Goal: Task Accomplishment & Management: Manage account settings

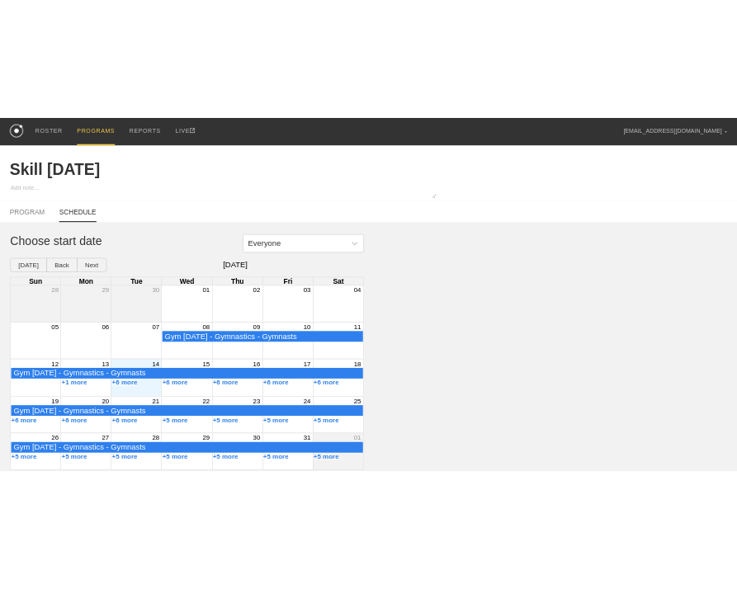
scroll to position [9, 0]
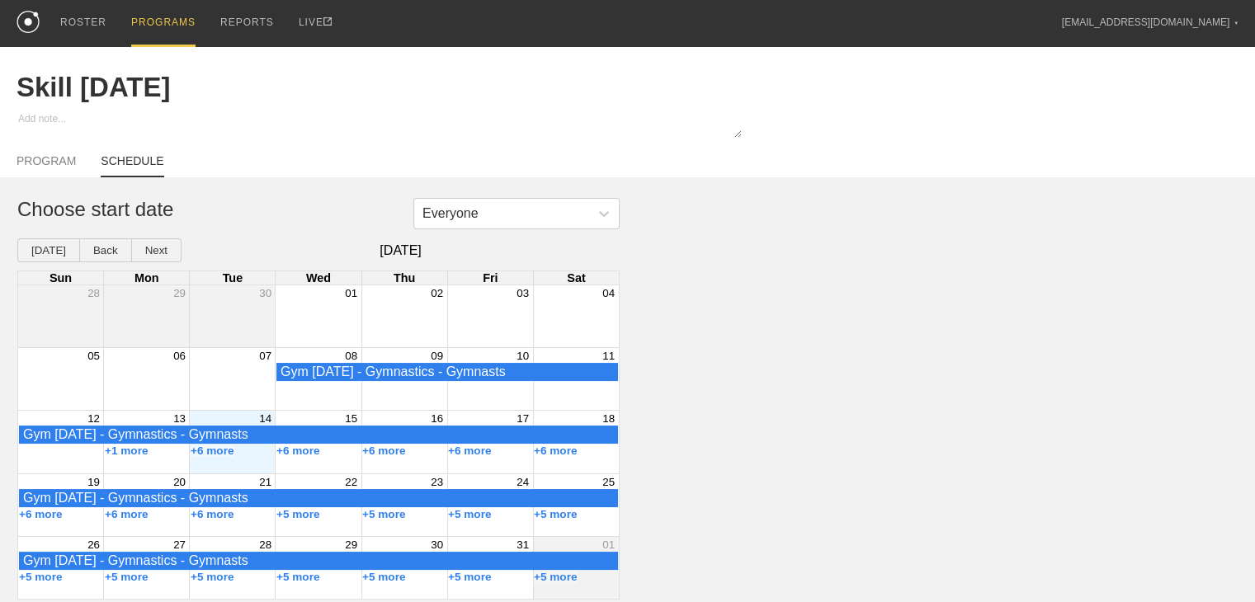
type textarea "x"
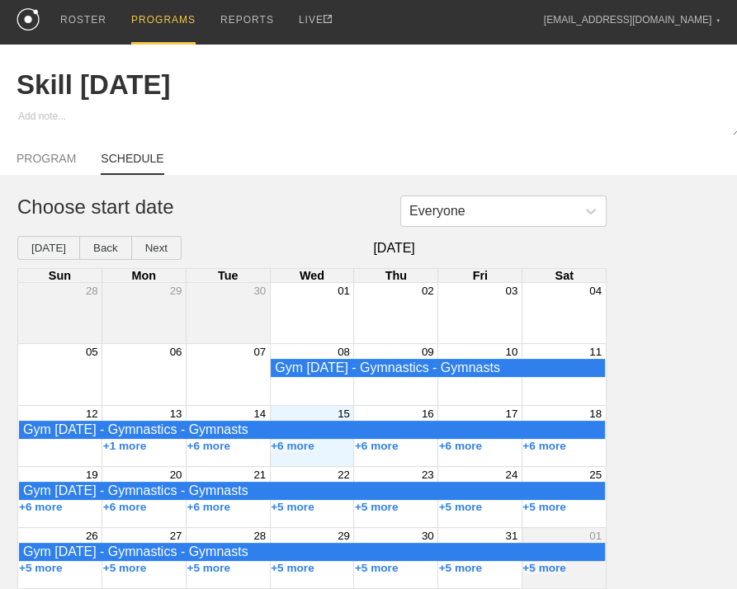
scroll to position [21, 0]
click at [196, 443] on button "+6 more" at bounding box center [208, 446] width 44 height 12
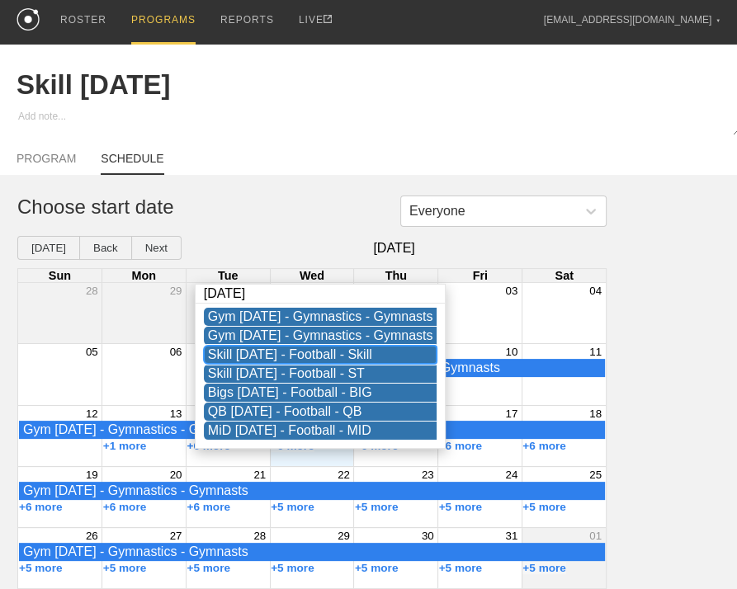
click at [314, 347] on div "Skill [DATE] - Football - Skill" at bounding box center [320, 354] width 225 height 15
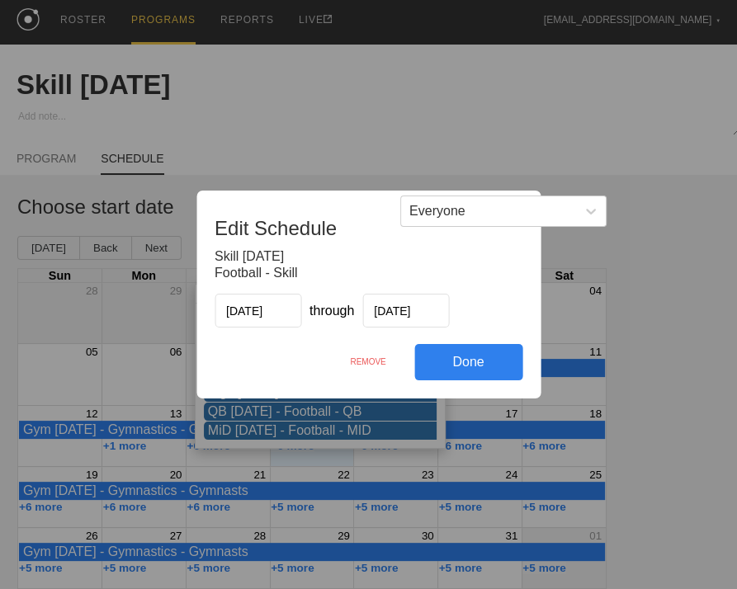
click at [374, 360] on div "REMOVE" at bounding box center [368, 361] width 92 height 35
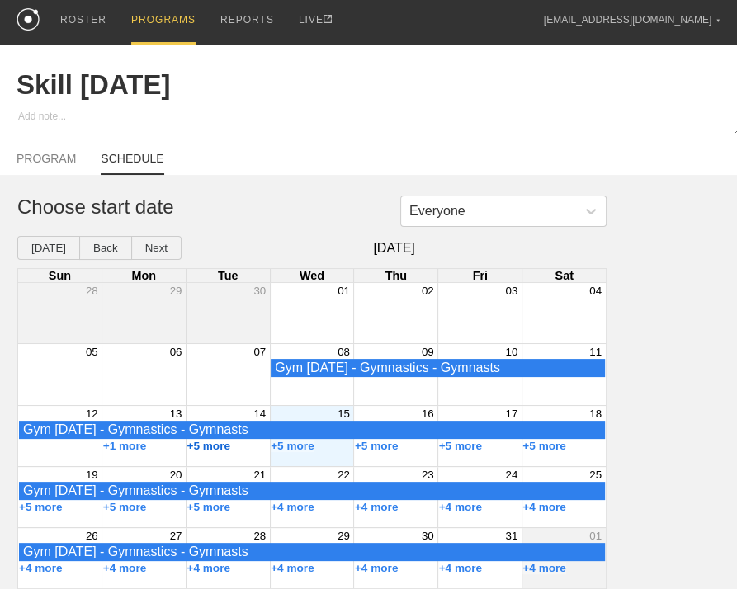
click at [205, 444] on button "+5 more" at bounding box center [208, 446] width 44 height 12
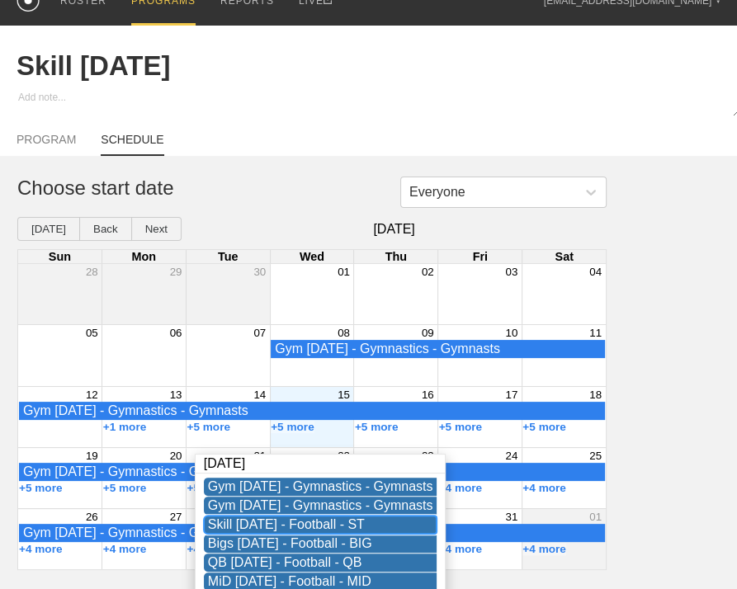
click at [292, 523] on div "Skill [DATE] - Football - ST" at bounding box center [320, 524] width 225 height 15
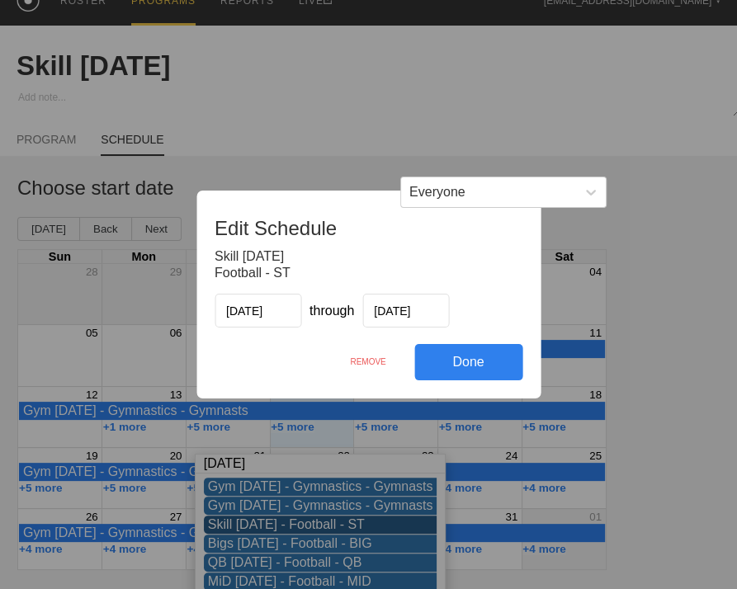
click at [358, 364] on div "REMOVE" at bounding box center [368, 361] width 92 height 35
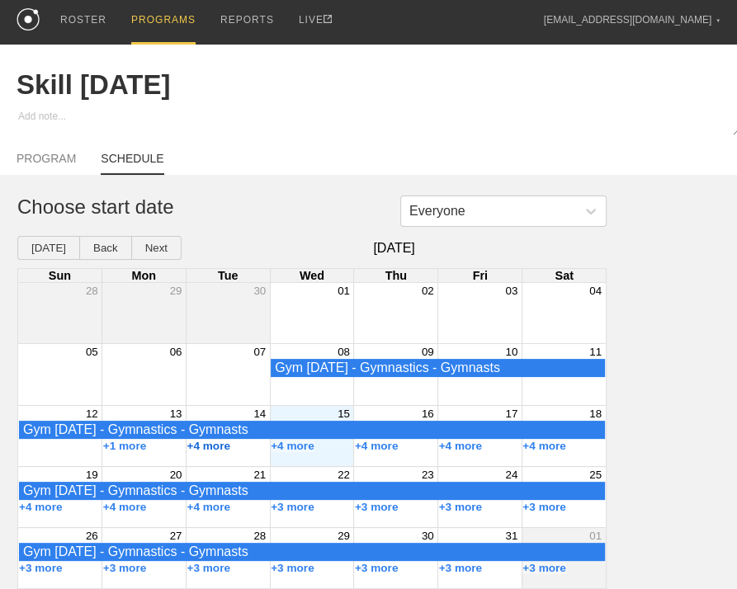
click at [206, 447] on button "+4 more" at bounding box center [208, 446] width 44 height 12
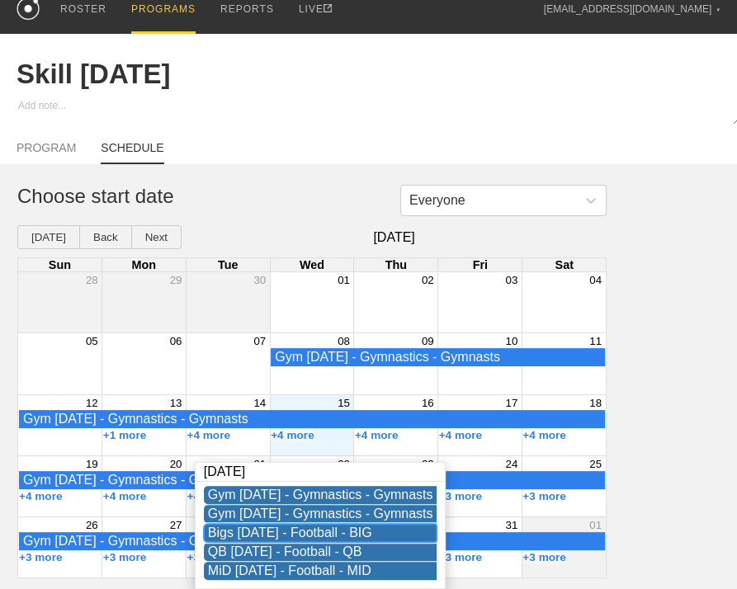
click at [325, 526] on div "Bigs [DATE] - Football - BIG" at bounding box center [320, 533] width 225 height 15
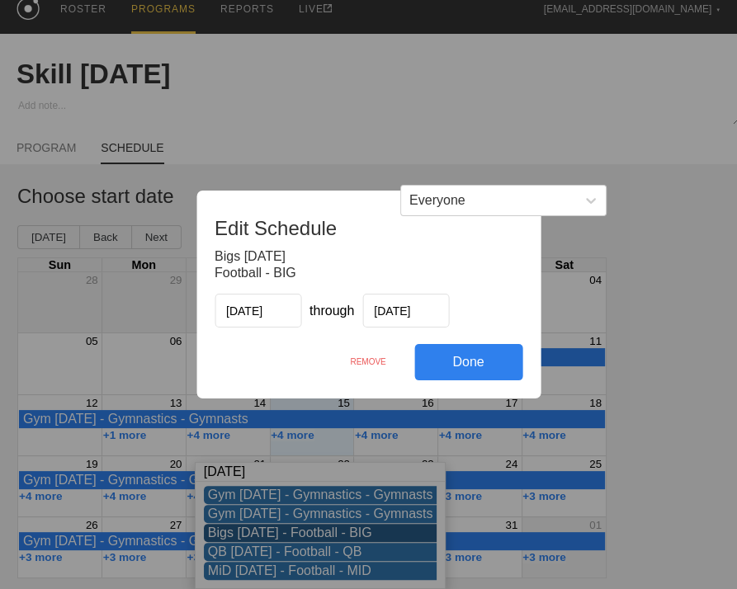
drag, startPoint x: 370, startPoint y: 366, endPoint x: 447, endPoint y: 83, distance: 293.4
click at [370, 366] on div "REMOVE" at bounding box center [368, 361] width 92 height 35
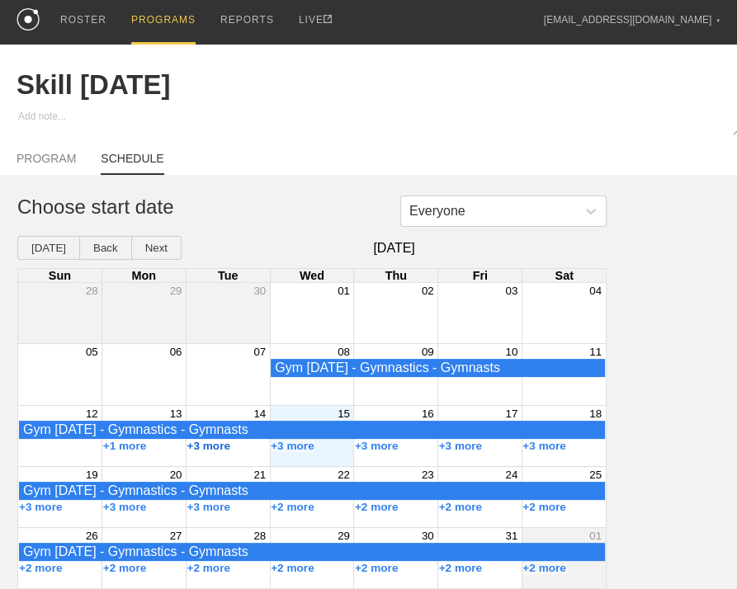
click at [218, 448] on button "+3 more" at bounding box center [208, 446] width 44 height 12
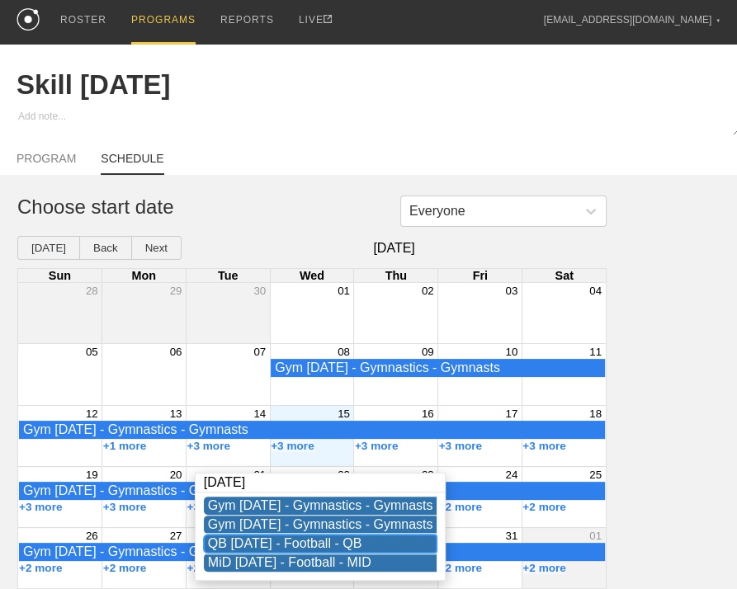
click at [289, 536] on div "QB [DATE] - Football - QB" at bounding box center [320, 543] width 225 height 15
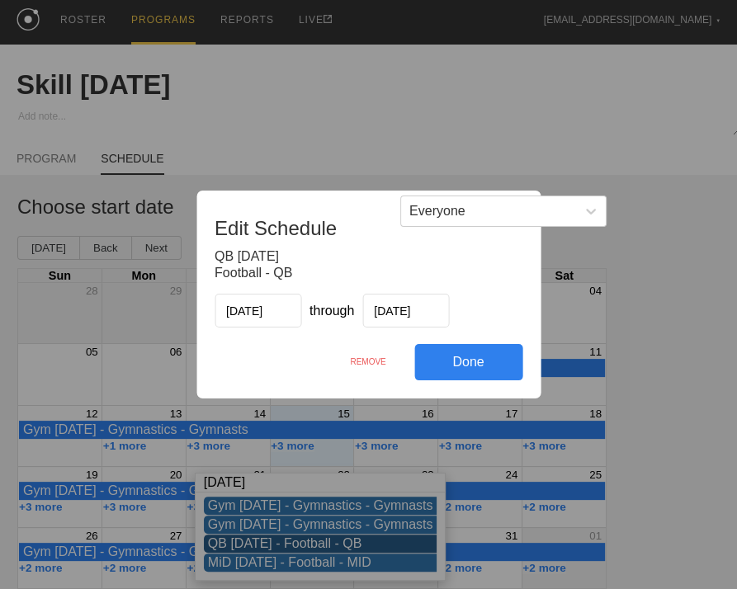
click at [367, 362] on div "REMOVE" at bounding box center [368, 361] width 92 height 35
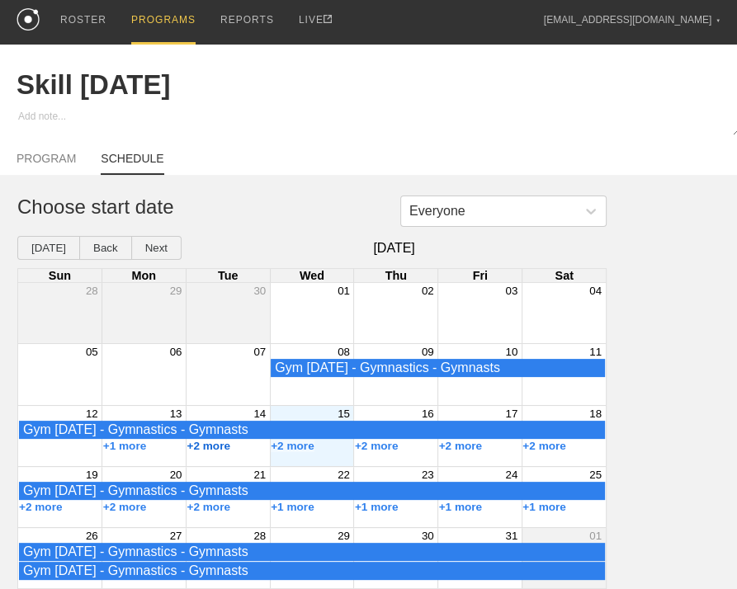
click at [215, 444] on button "+2 more" at bounding box center [208, 446] width 44 height 12
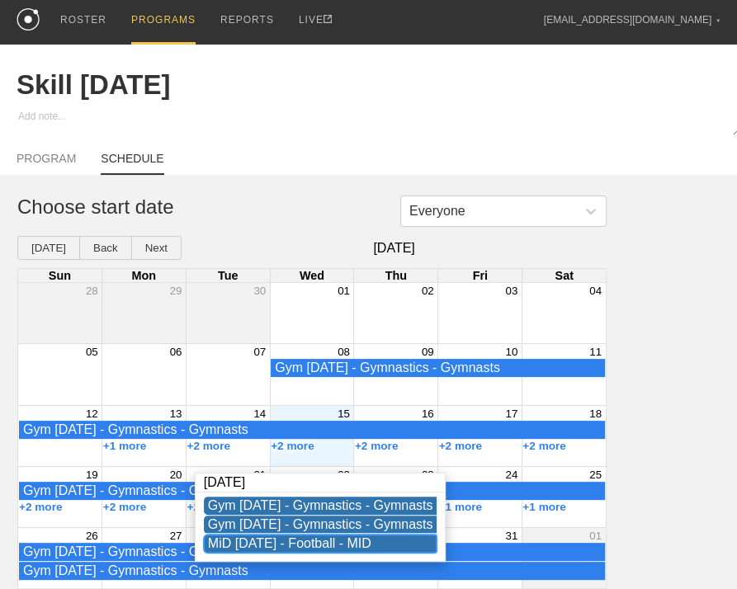
click at [314, 536] on div "MiD [DATE] - Football - MID" at bounding box center [320, 543] width 225 height 15
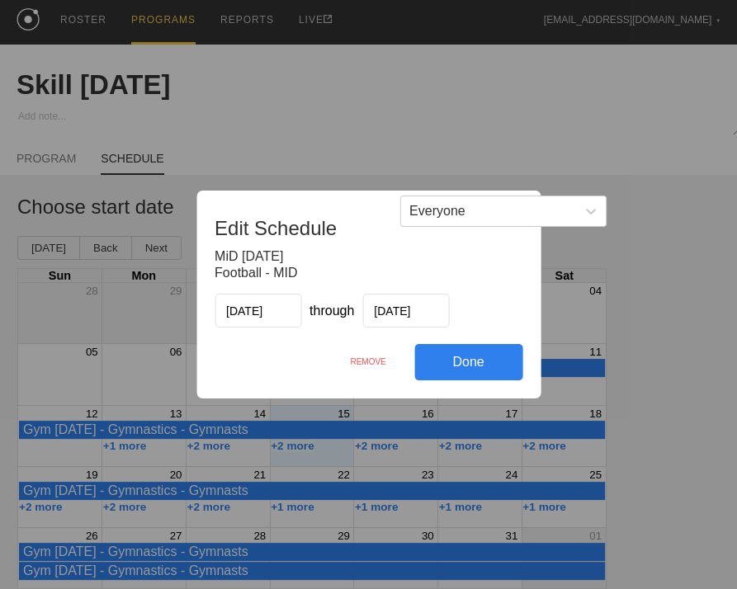
click at [368, 368] on div "REMOVE" at bounding box center [368, 361] width 92 height 35
